Goal: Task Accomplishment & Management: Complete application form

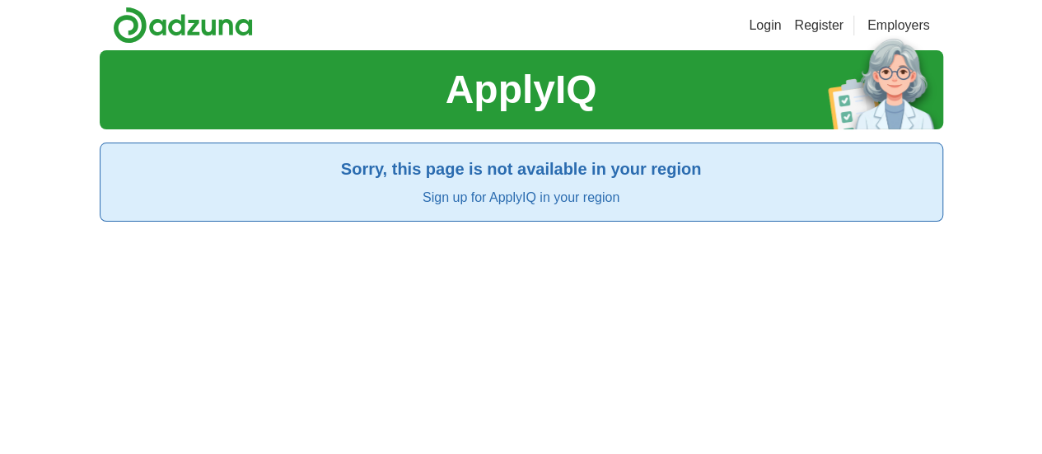
click at [781, 34] on link "Login" at bounding box center [765, 26] width 32 height 20
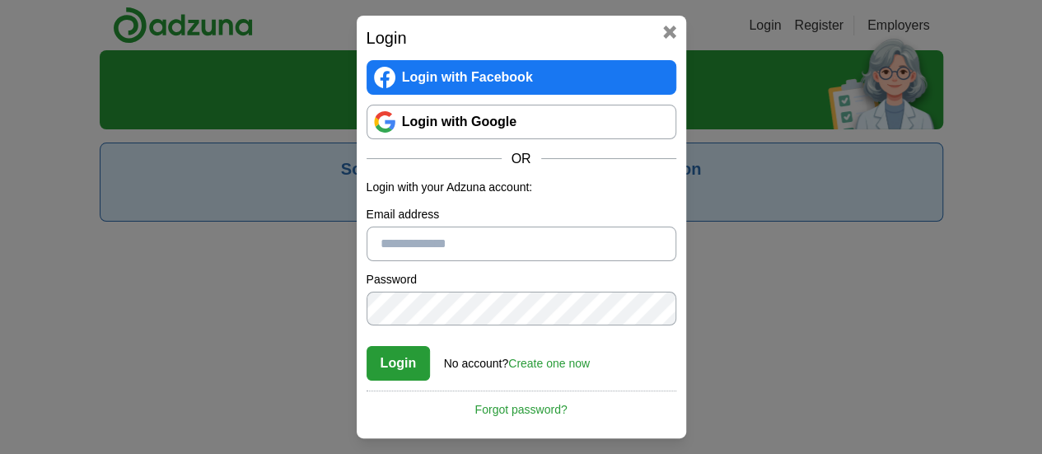
click at [466, 127] on link "Login with Google" at bounding box center [522, 122] width 310 height 35
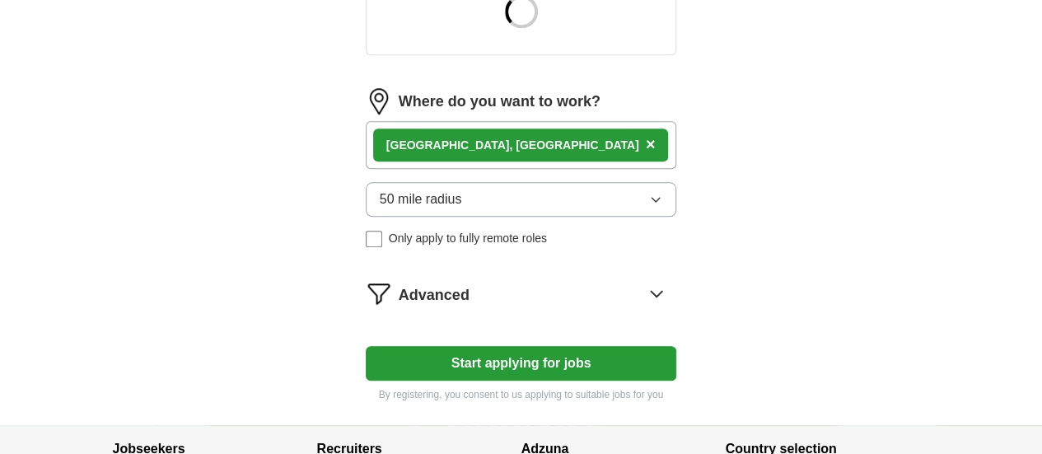
scroll to position [741, 0]
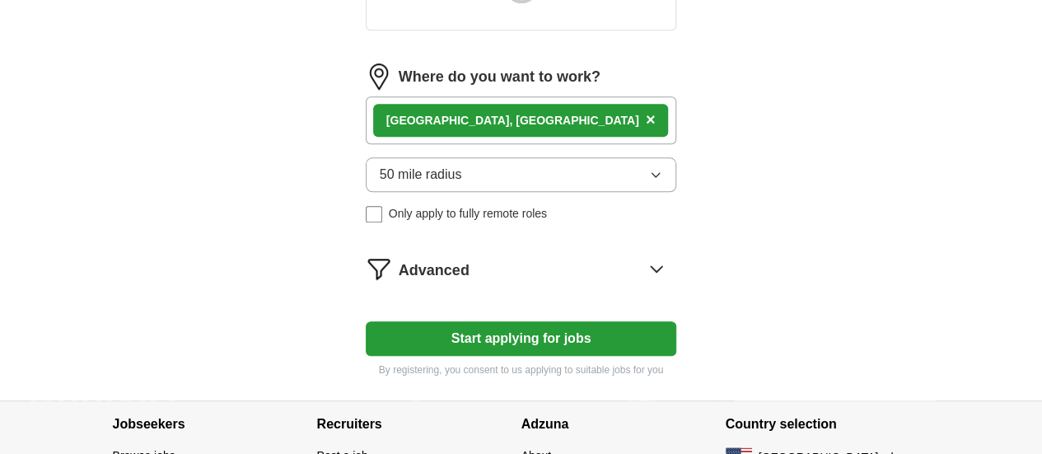
click at [646, 110] on span "×" at bounding box center [651, 119] width 10 height 18
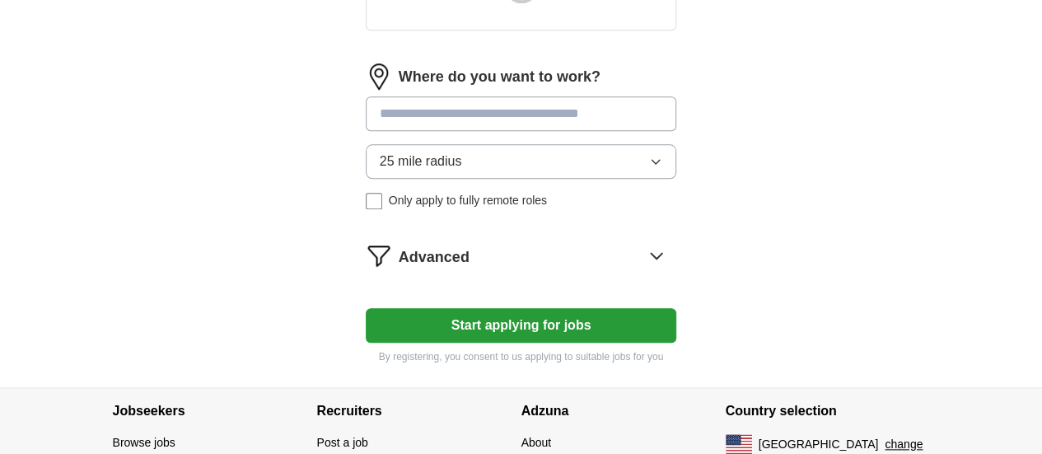
click at [399, 246] on span "Advanced" at bounding box center [434, 257] width 71 height 22
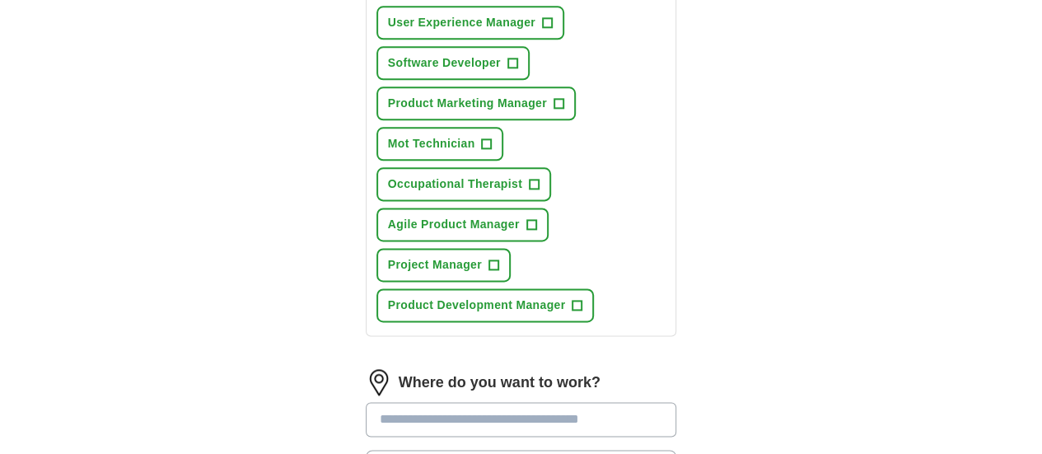
scroll to position [989, 0]
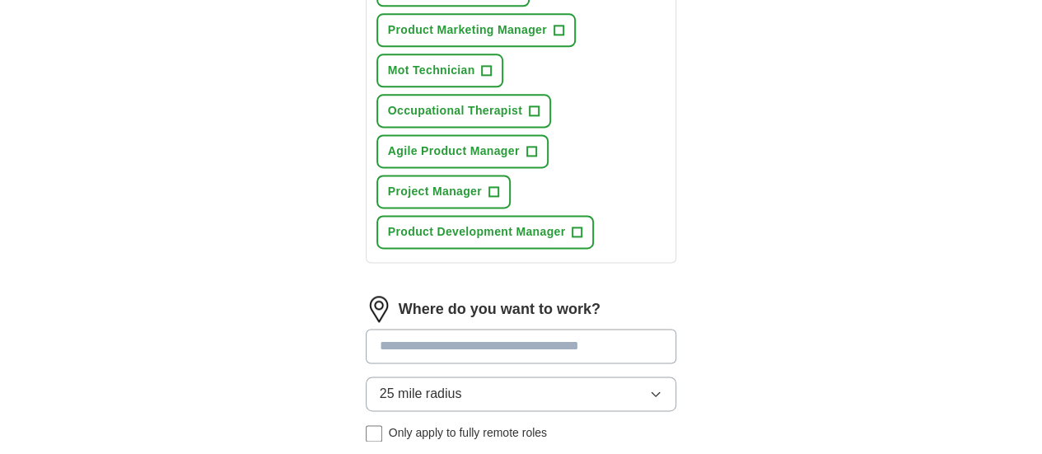
scroll to position [1071, 0]
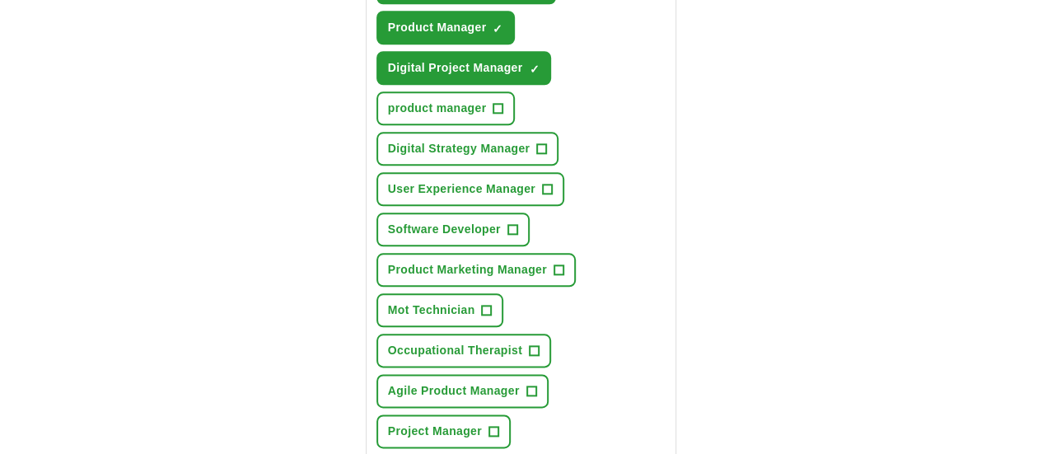
scroll to position [1056, 0]
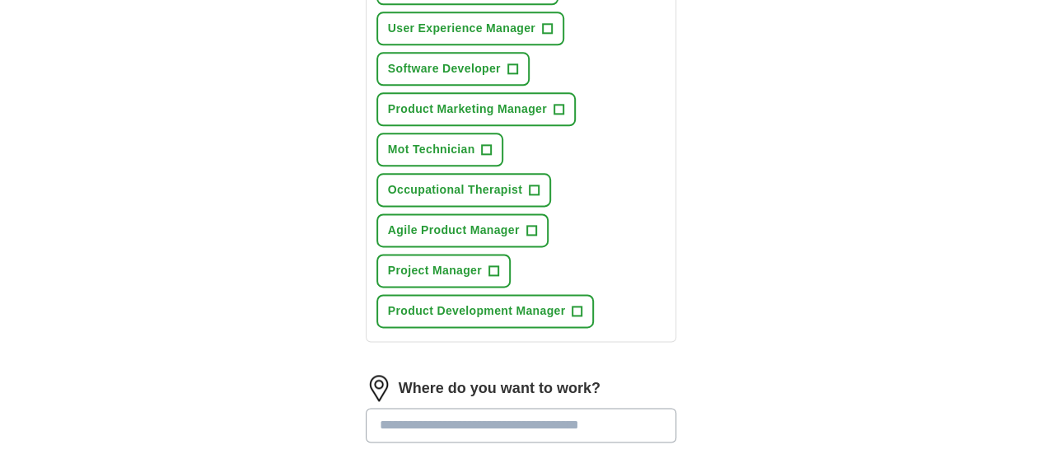
scroll to position [891, 0]
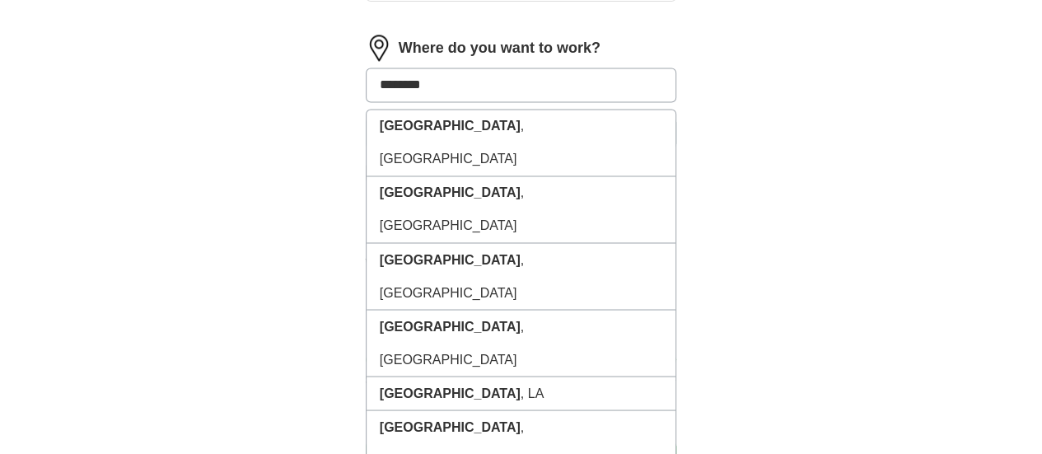
scroll to position [1312, 0]
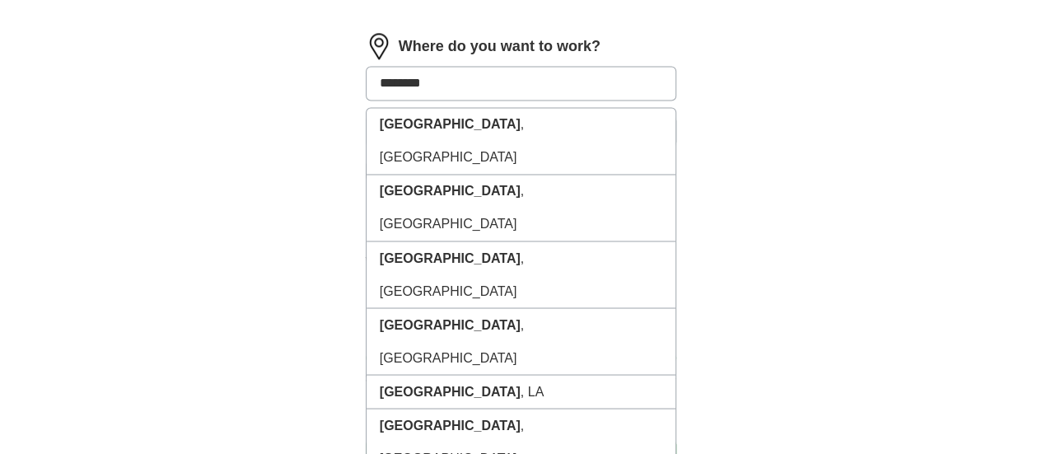
type input "********"
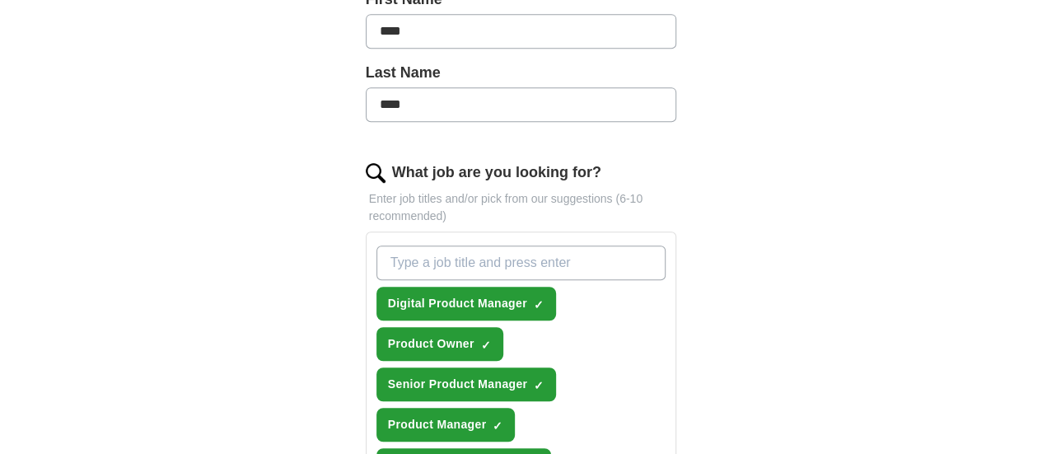
scroll to position [906, 0]
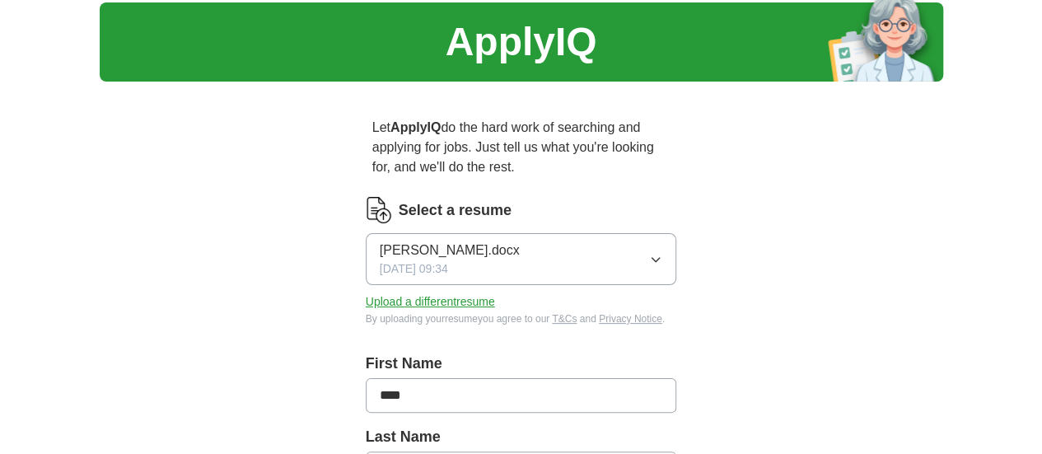
scroll to position [0, 0]
